Goal: Answer question/provide support: Share knowledge or assist other users

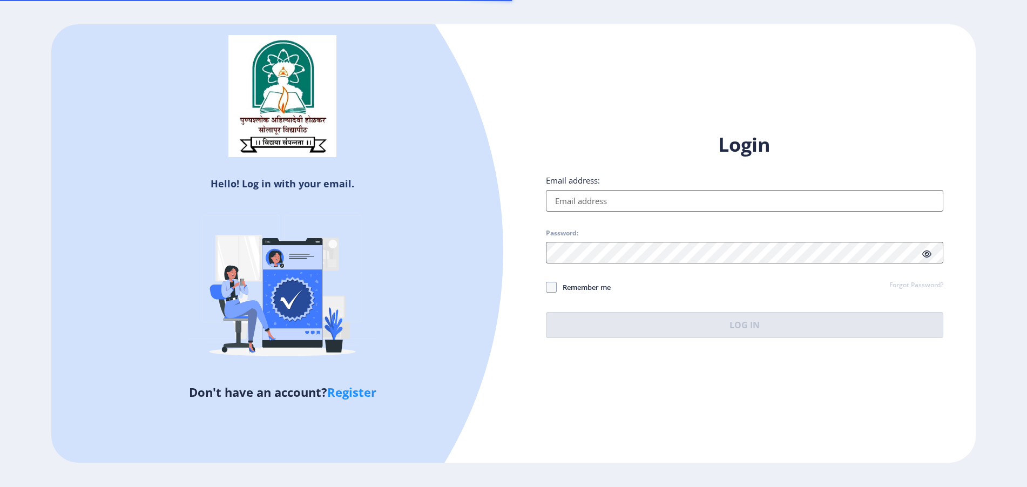
click at [581, 195] on input "Email address:" at bounding box center [744, 201] width 397 height 22
paste input "[EMAIL_ADDRESS][DOMAIN_NAME]"
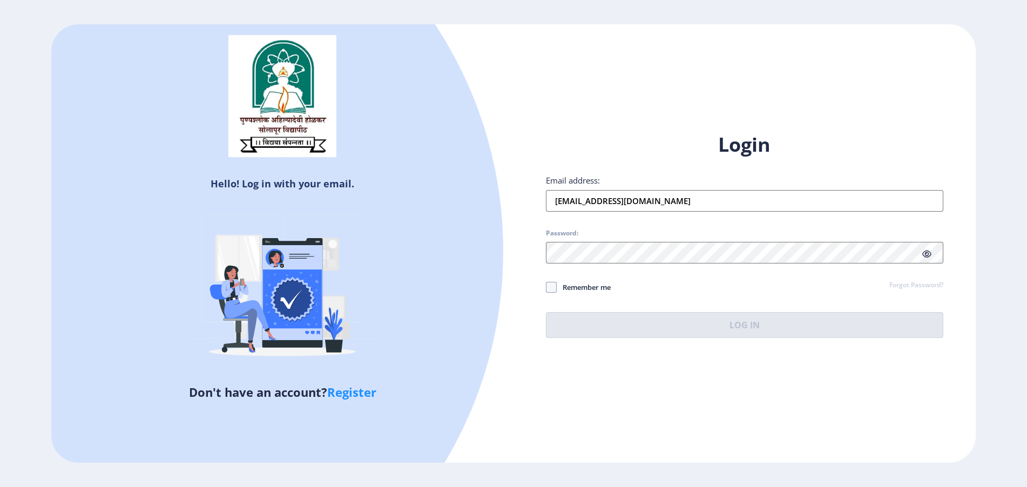
type input "[EMAIL_ADDRESS][DOMAIN_NAME]"
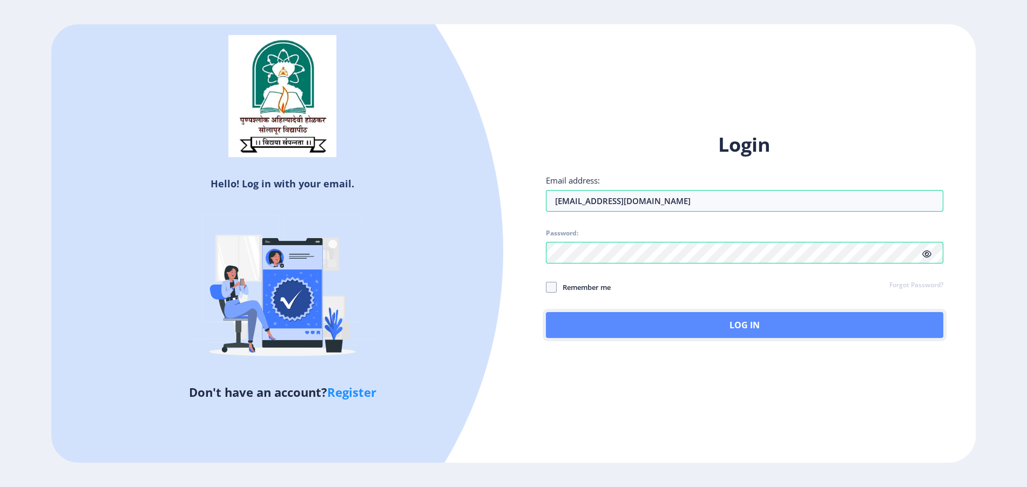
click at [559, 326] on button "Log In" at bounding box center [744, 325] width 397 height 26
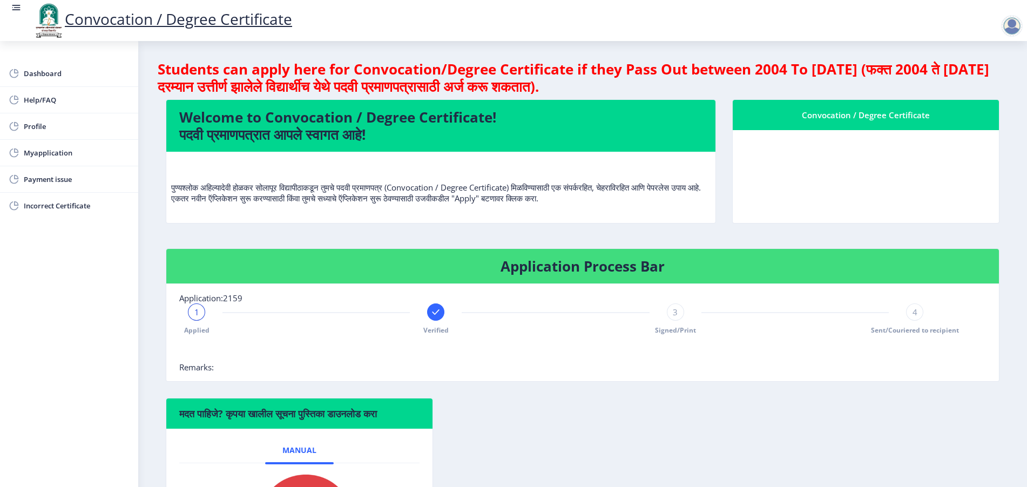
click at [842, 141] on nb-card-body at bounding box center [866, 176] width 266 height 93
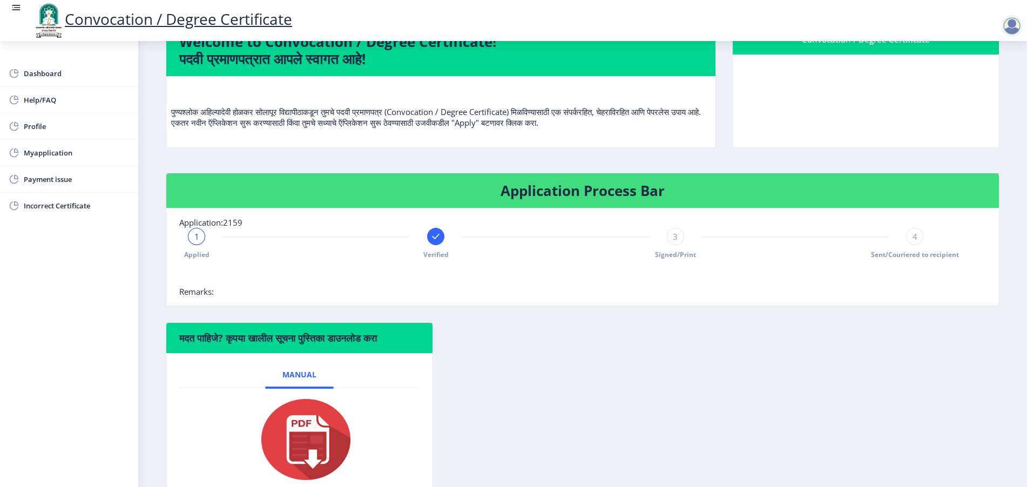
scroll to position [144, 0]
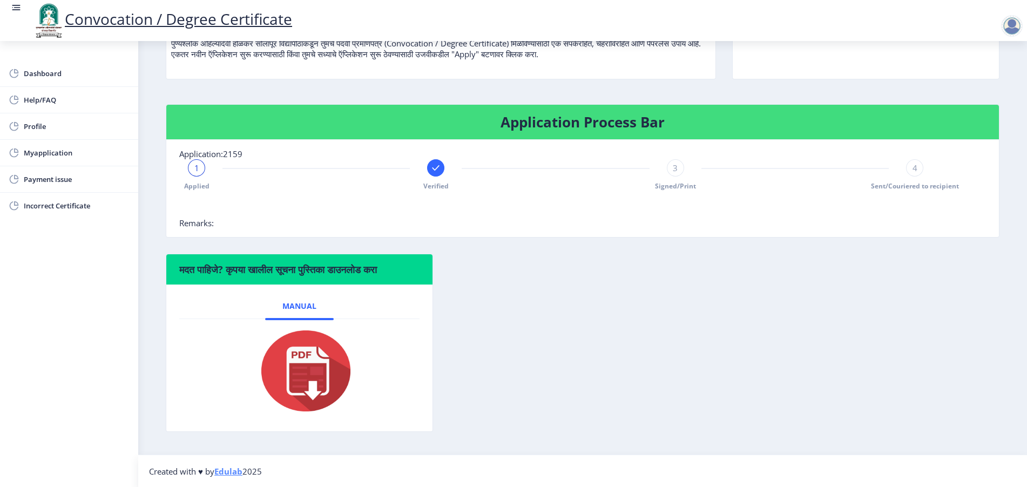
click at [195, 170] on span "1" at bounding box center [196, 168] width 5 height 11
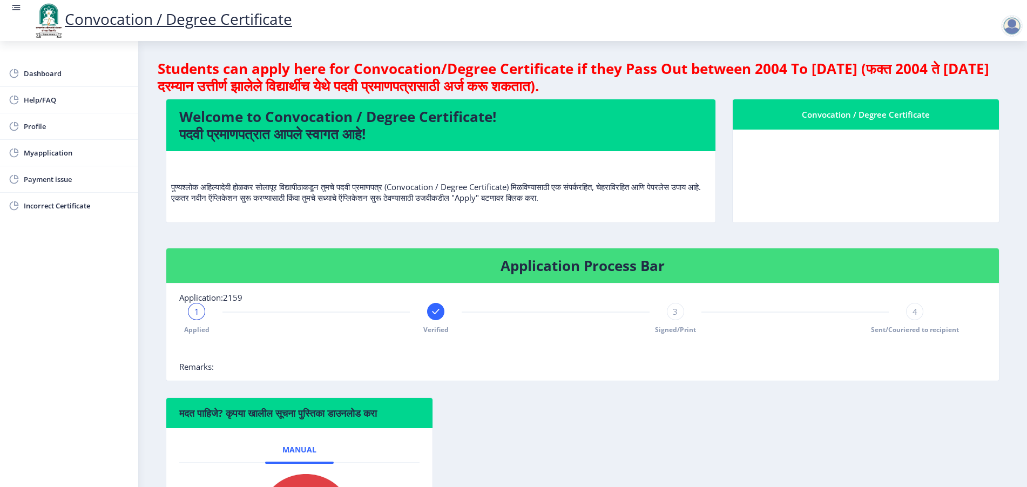
scroll to position [0, 0]
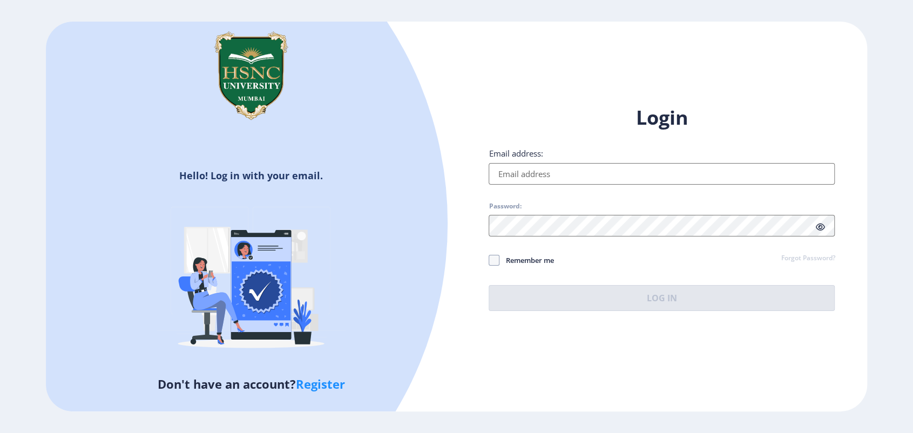
click at [573, 179] on input "Email address:" at bounding box center [662, 174] width 346 height 22
type input "[EMAIL_ADDRESS][DOMAIN_NAME]"
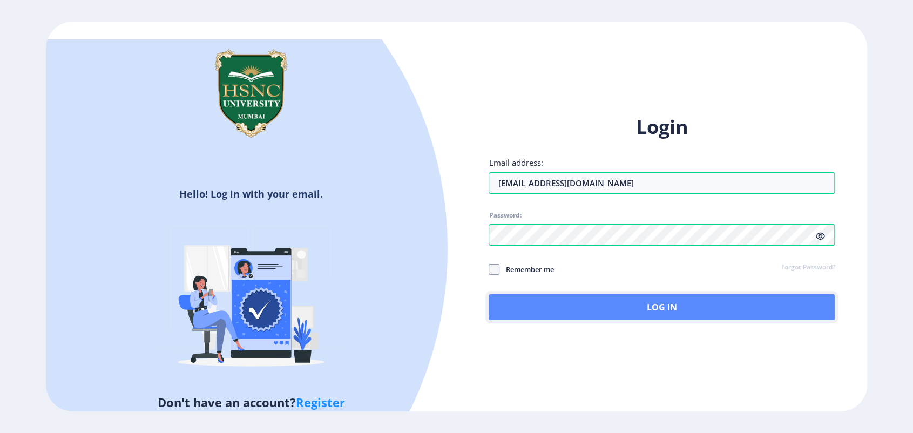
click at [516, 310] on button "Log In" at bounding box center [662, 307] width 346 height 26
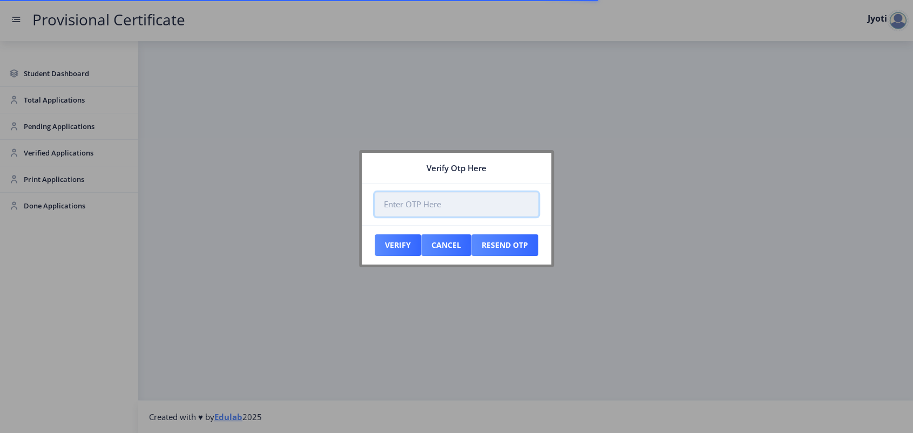
click at [390, 206] on input "number" at bounding box center [457, 204] width 164 height 24
paste input "148770"
type input "148770"
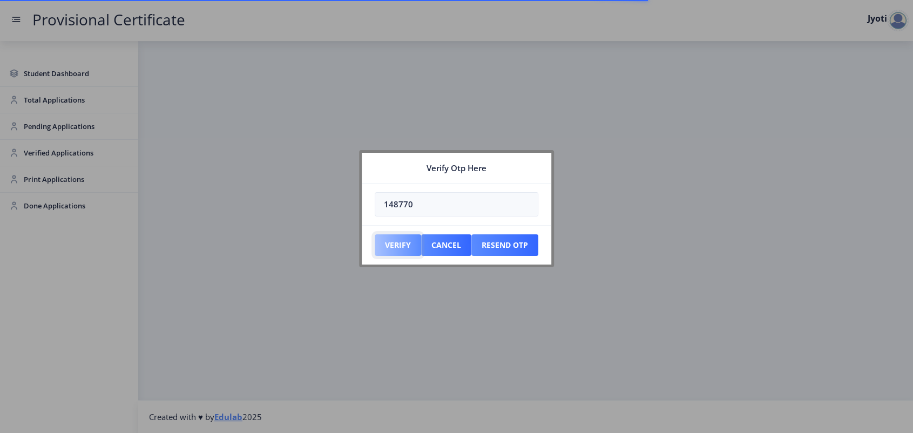
click at [388, 242] on button "Verify" at bounding box center [398, 245] width 46 height 22
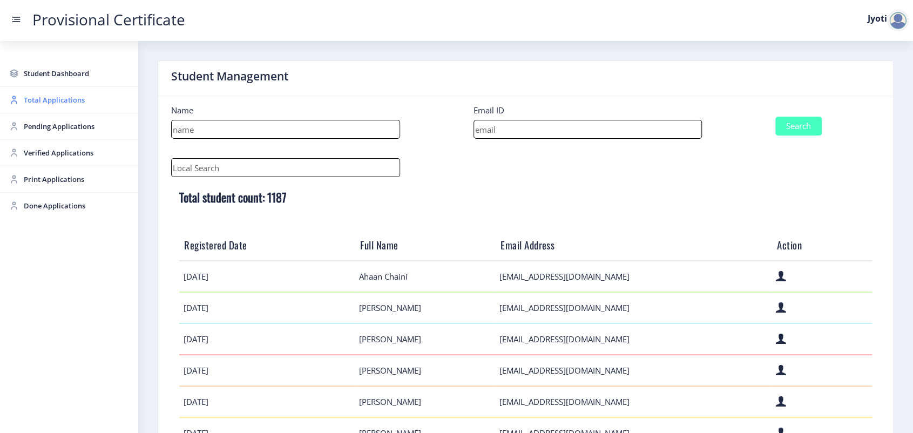
click at [30, 103] on span "Total Applications" at bounding box center [77, 99] width 106 height 13
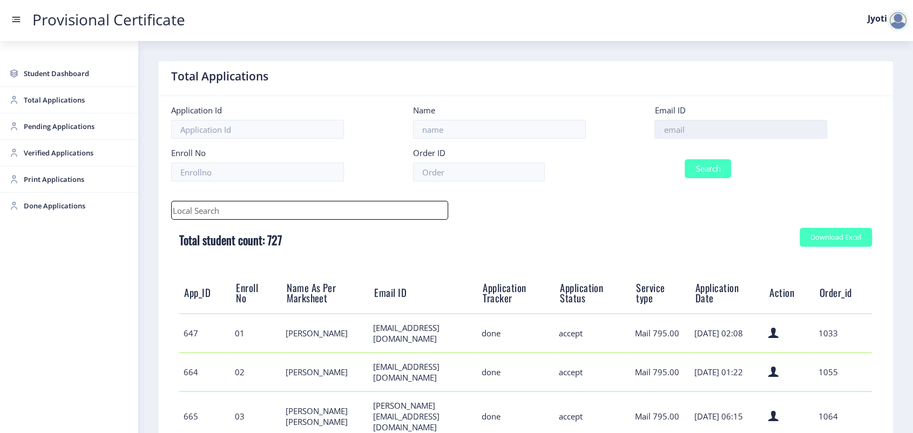
click at [690, 127] on input at bounding box center [740, 129] width 173 height 19
paste input "[EMAIL_ADDRESS][DOMAIN_NAME]"
type input "[EMAIL_ADDRESS][DOMAIN_NAME]"
click at [702, 175] on button "Search" at bounding box center [708, 168] width 46 height 19
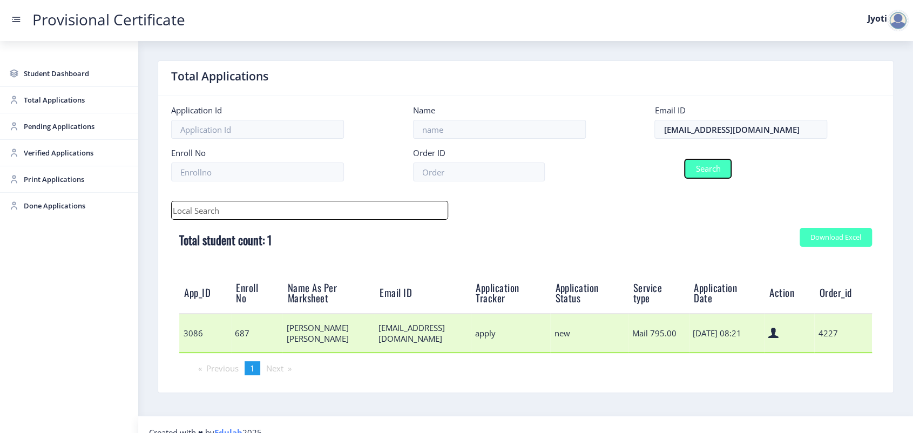
scroll to position [26, 0]
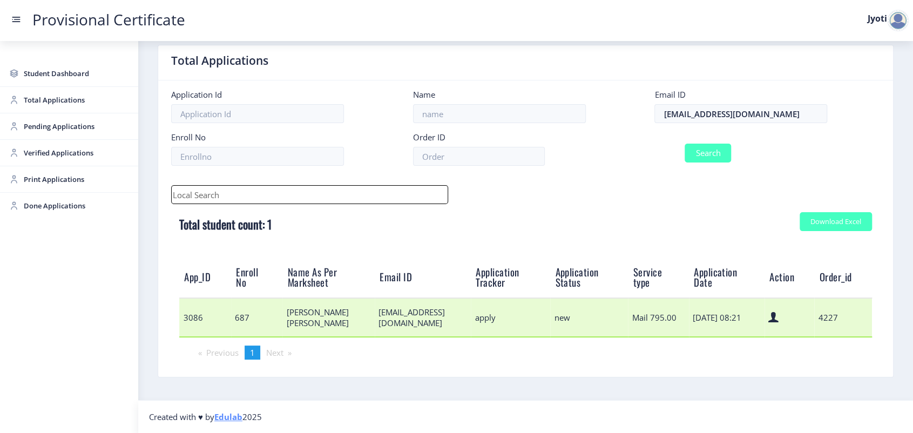
drag, startPoint x: 179, startPoint y: 267, endPoint x: 659, endPoint y: 317, distance: 483.2
click at [659, 317] on table "App_ID Enroll No Name As Per Marksheet Email ID Application Tracker Application…" at bounding box center [525, 297] width 693 height 80
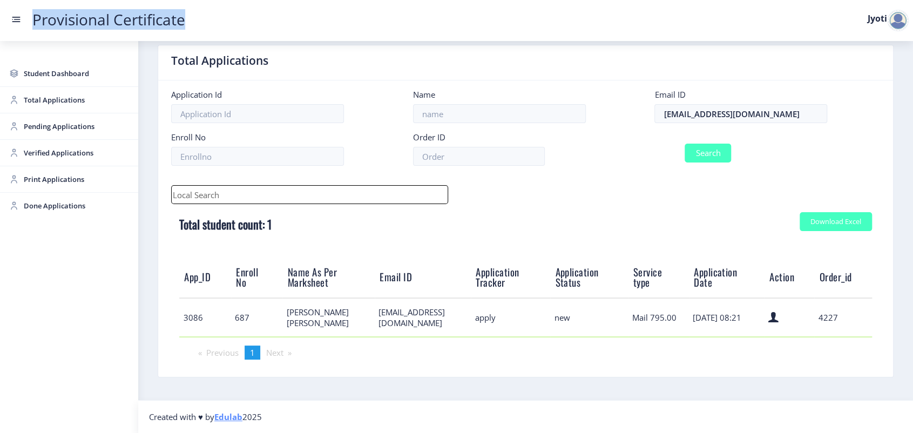
drag, startPoint x: 207, startPoint y: 22, endPoint x: 32, endPoint y: 16, distance: 174.5
click at [32, 16] on div "Provisional Certificate Jyoti" at bounding box center [467, 20] width 913 height 13
copy link "Provisional Certificate"
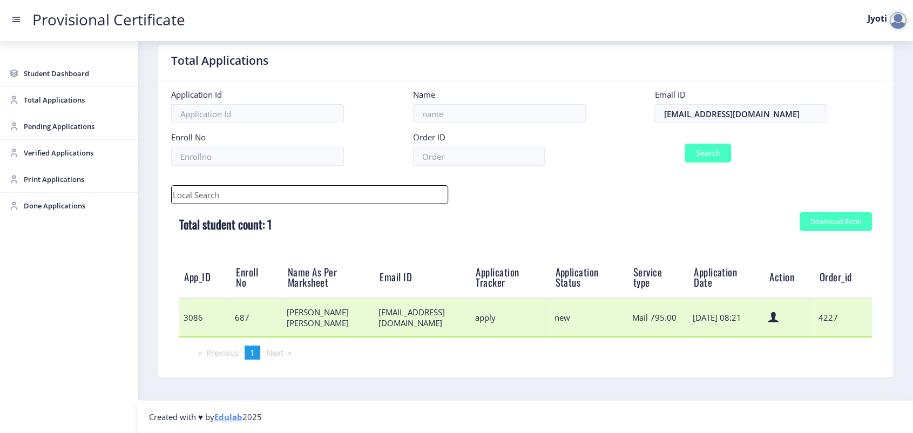
click at [375, 309] on td "[EMAIL_ADDRESS][DOMAIN_NAME]" at bounding box center [423, 317] width 96 height 39
copy td "[EMAIL_ADDRESS][DOMAIN_NAME]"
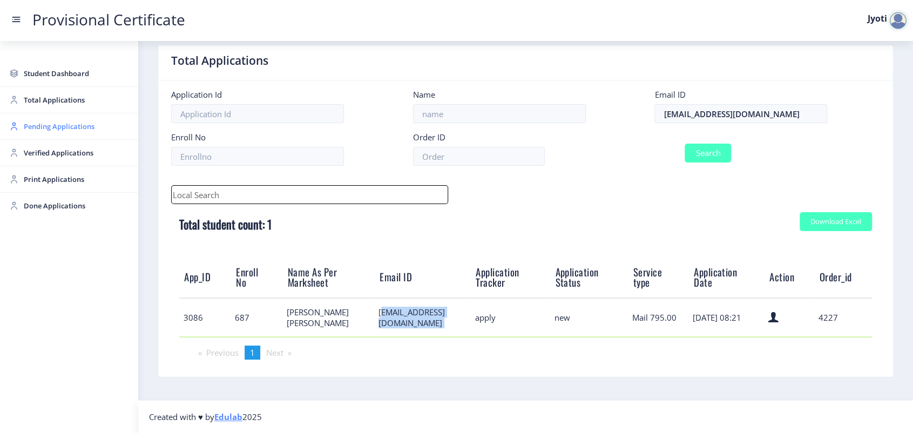
click at [40, 131] on span "Pending Applications" at bounding box center [77, 126] width 106 height 13
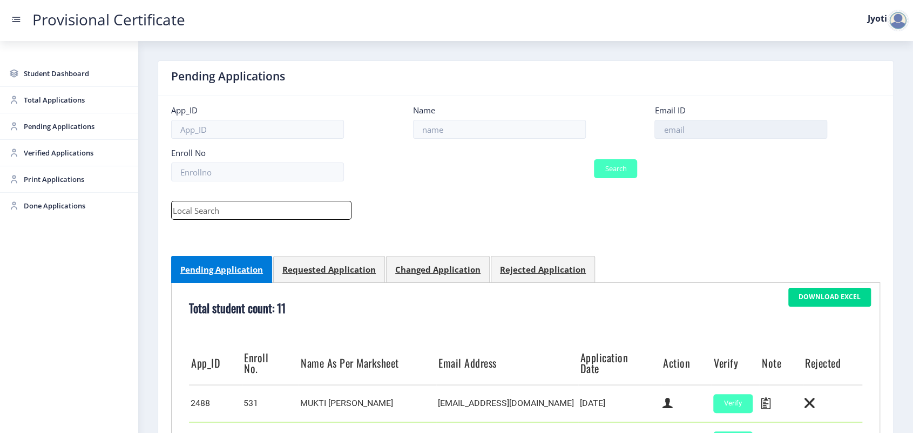
click at [669, 129] on input at bounding box center [740, 129] width 173 height 19
paste input "[EMAIL_ADDRESS][DOMAIN_NAME]"
type input "[EMAIL_ADDRESS][DOMAIN_NAME]"
click at [626, 170] on button "Search" at bounding box center [615, 168] width 43 height 19
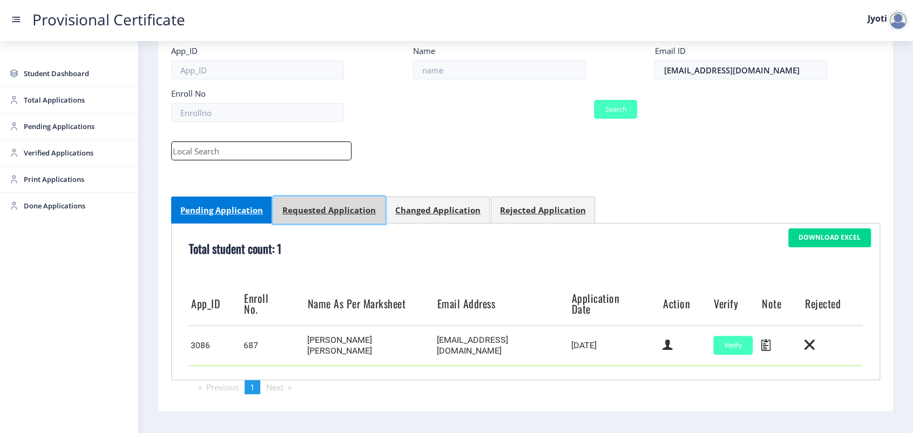
click at [312, 217] on link "Requested Application" at bounding box center [329, 210] width 112 height 26
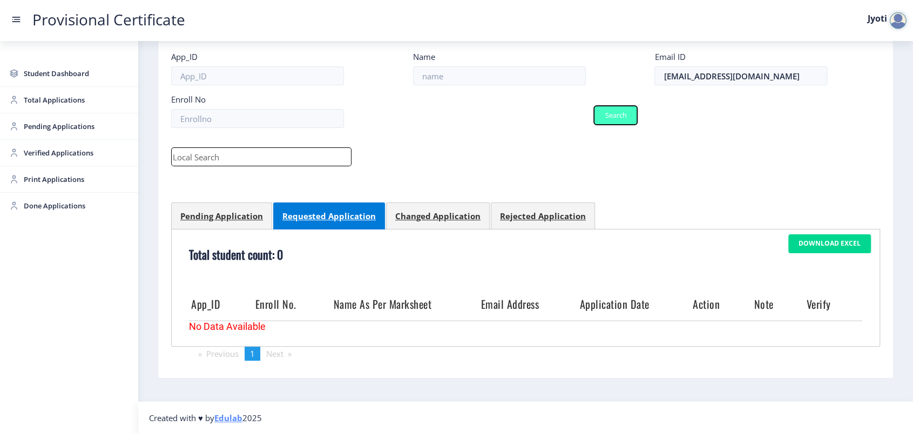
click at [631, 113] on button "Search" at bounding box center [615, 115] width 43 height 19
click at [232, 221] on link "Pending Application" at bounding box center [221, 215] width 101 height 26
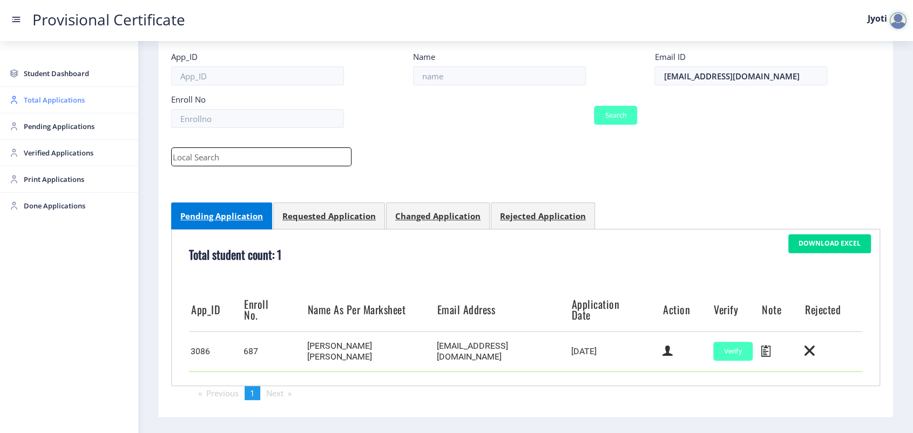
click at [33, 104] on span "Total Applications" at bounding box center [77, 99] width 106 height 13
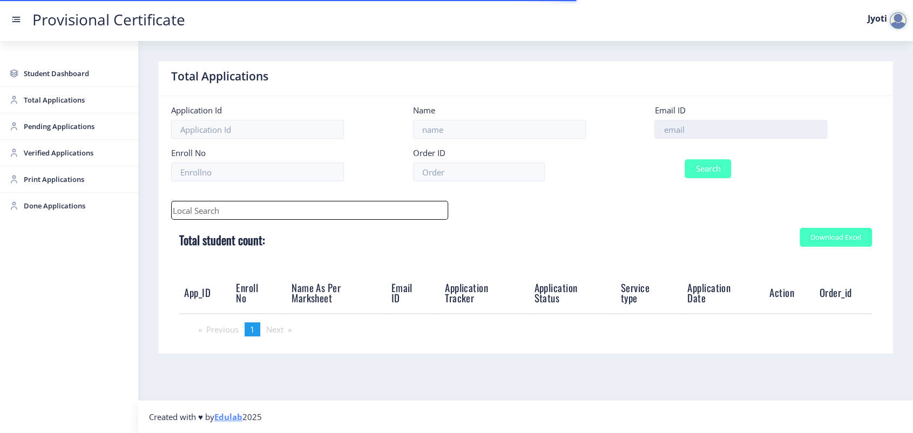
click at [674, 126] on input at bounding box center [740, 129] width 173 height 19
paste input "[EMAIL_ADDRESS][DOMAIN_NAME]"
type input "[EMAIL_ADDRESS][DOMAIN_NAME]"
click at [699, 164] on button "Search" at bounding box center [708, 168] width 46 height 19
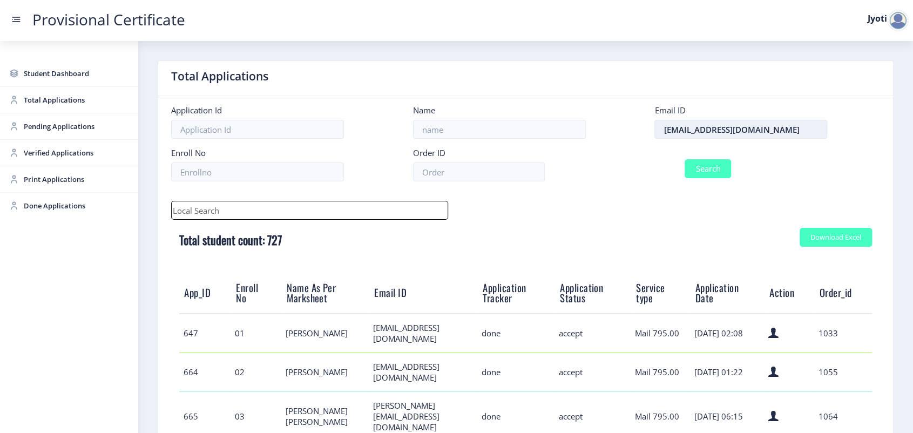
click at [659, 138] on input "[EMAIL_ADDRESS][DOMAIN_NAME]" at bounding box center [740, 129] width 173 height 19
click at [688, 168] on button "Search" at bounding box center [708, 168] width 46 height 19
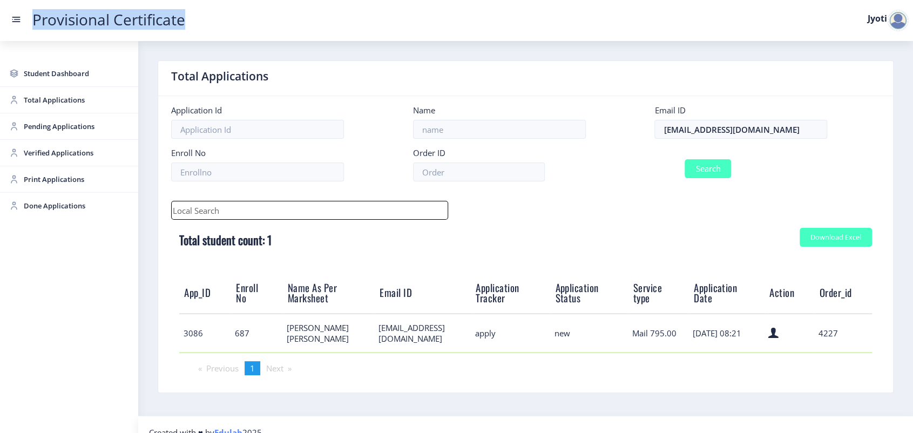
drag, startPoint x: 204, startPoint y: 23, endPoint x: 28, endPoint y: 24, distance: 176.0
click at [28, 24] on div "Provisional Certificate Jyoti" at bounding box center [467, 20] width 913 height 13
copy link "Provisional Certificate"
drag, startPoint x: 175, startPoint y: 286, endPoint x: 806, endPoint y: 369, distance: 635.5
click at [806, 361] on div "Download Excel Total student count: 1 App_ID Enroll No Name As Per Marksheet Em…" at bounding box center [525, 290] width 709 height 141
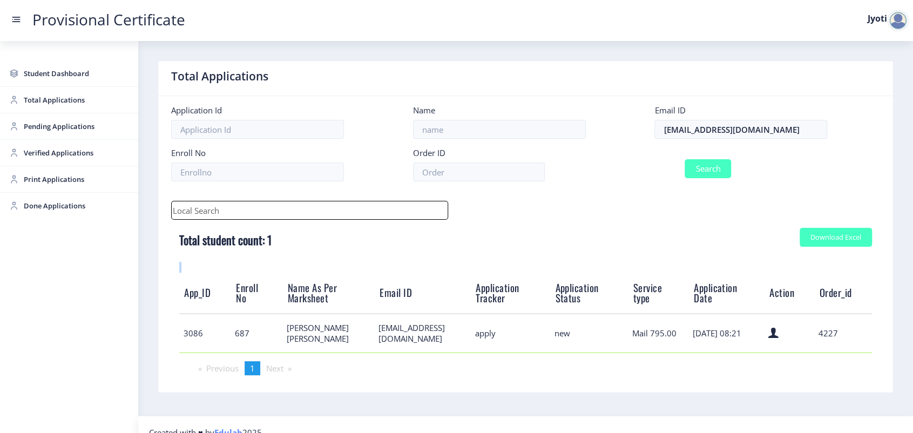
copy br
drag, startPoint x: 198, startPoint y: 22, endPoint x: 28, endPoint y: 16, distance: 169.6
click at [28, 16] on div "Provisional Certificate Jyoti" at bounding box center [467, 20] width 913 height 13
copy link "Provisional Certificate"
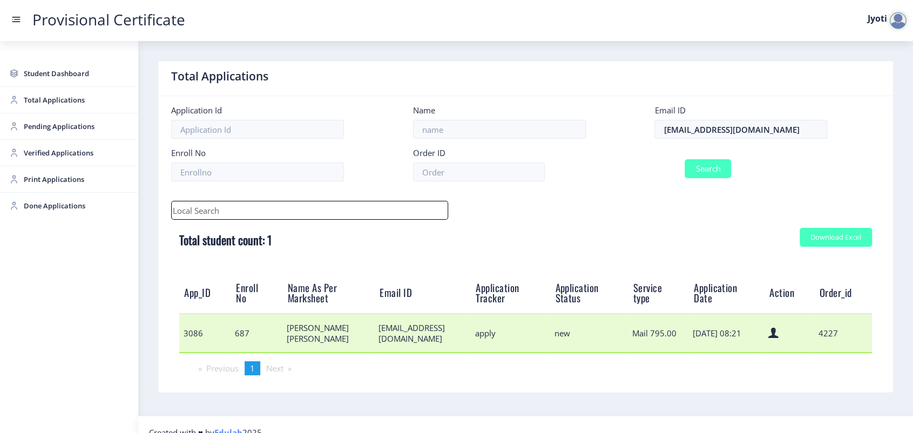
click at [182, 333] on td "3086" at bounding box center [205, 333] width 52 height 39
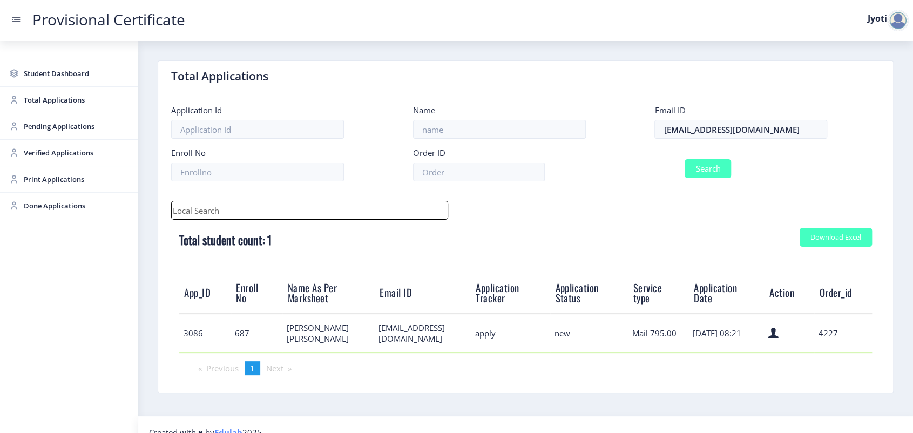
copy td "3086"
